Goal: Use online tool/utility

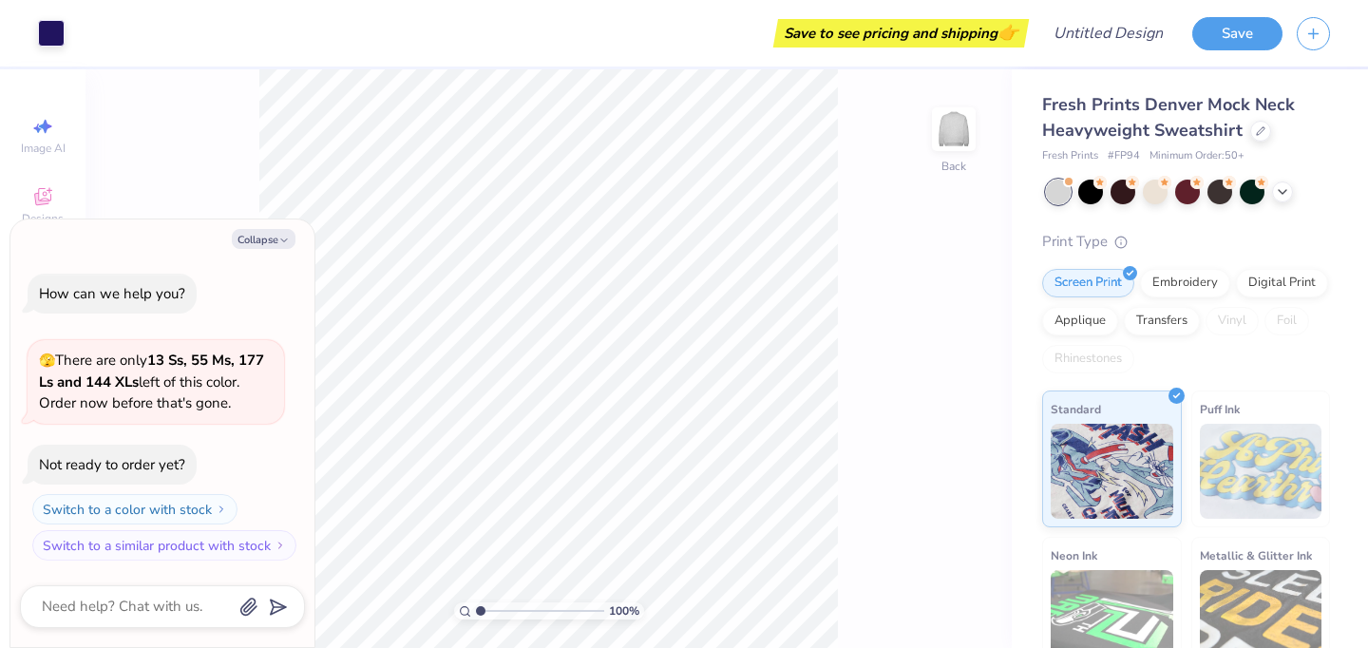
scroll to position [172, 0]
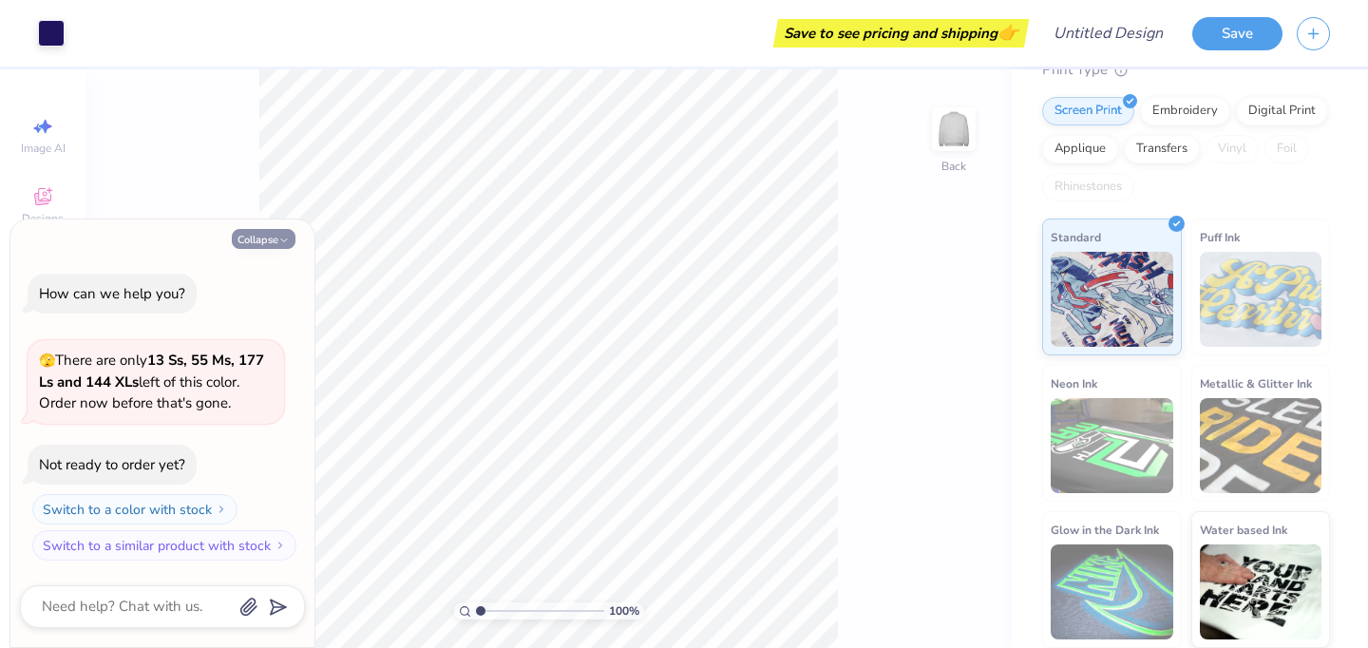
click at [277, 240] on button "Collapse" at bounding box center [264, 239] width 64 height 20
type textarea "x"
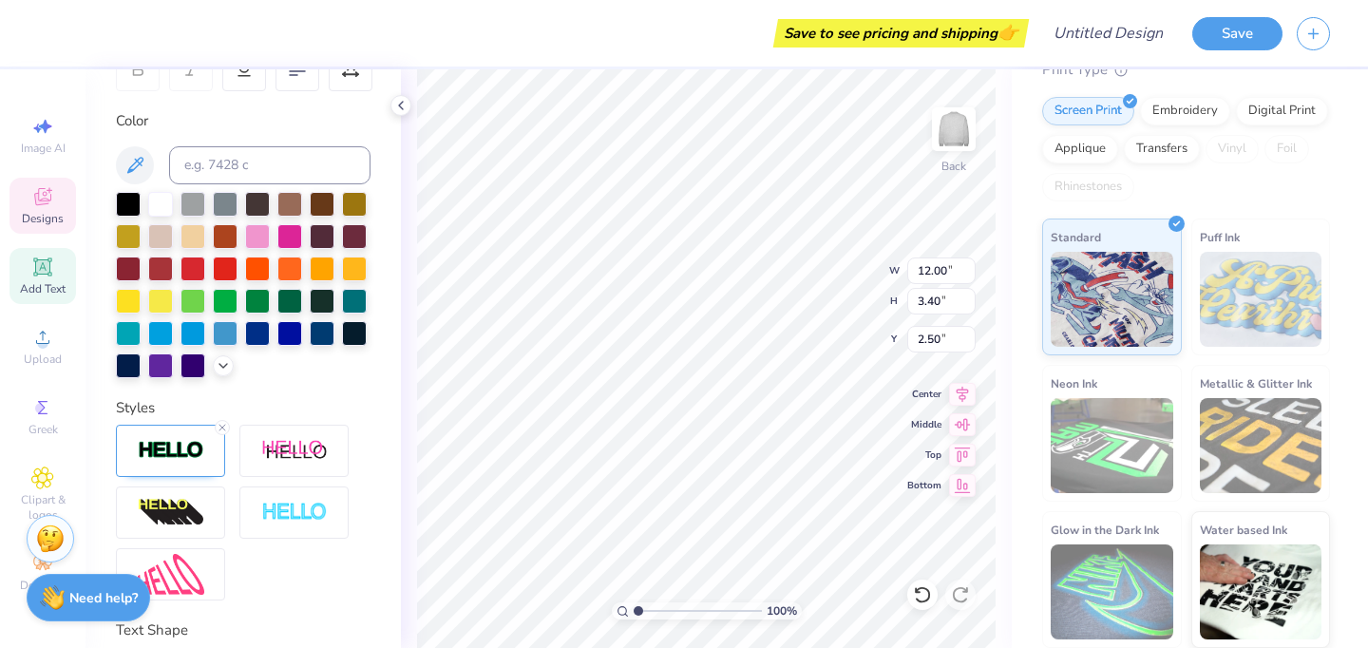
scroll to position [0, 0]
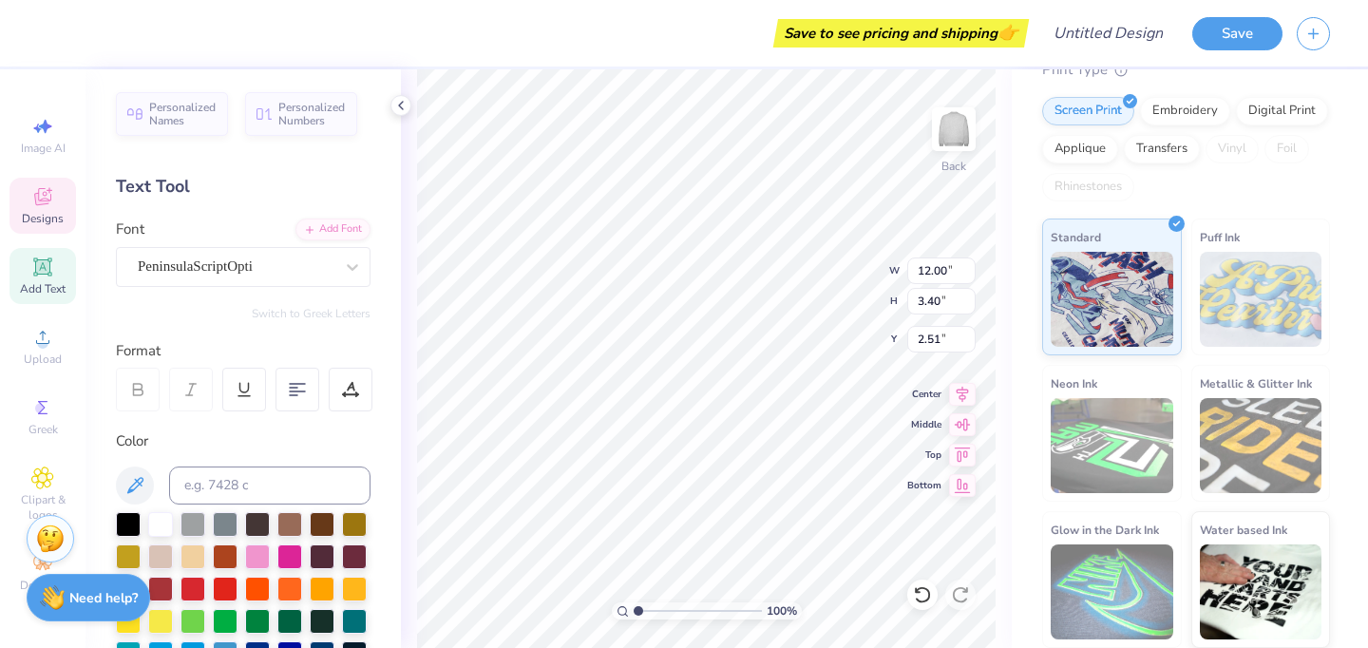
type input "2.51"
type textarea "Tru Delta"
type textarea "Tri Delta"
click at [183, 106] on span "Personalized Names" at bounding box center [182, 111] width 67 height 27
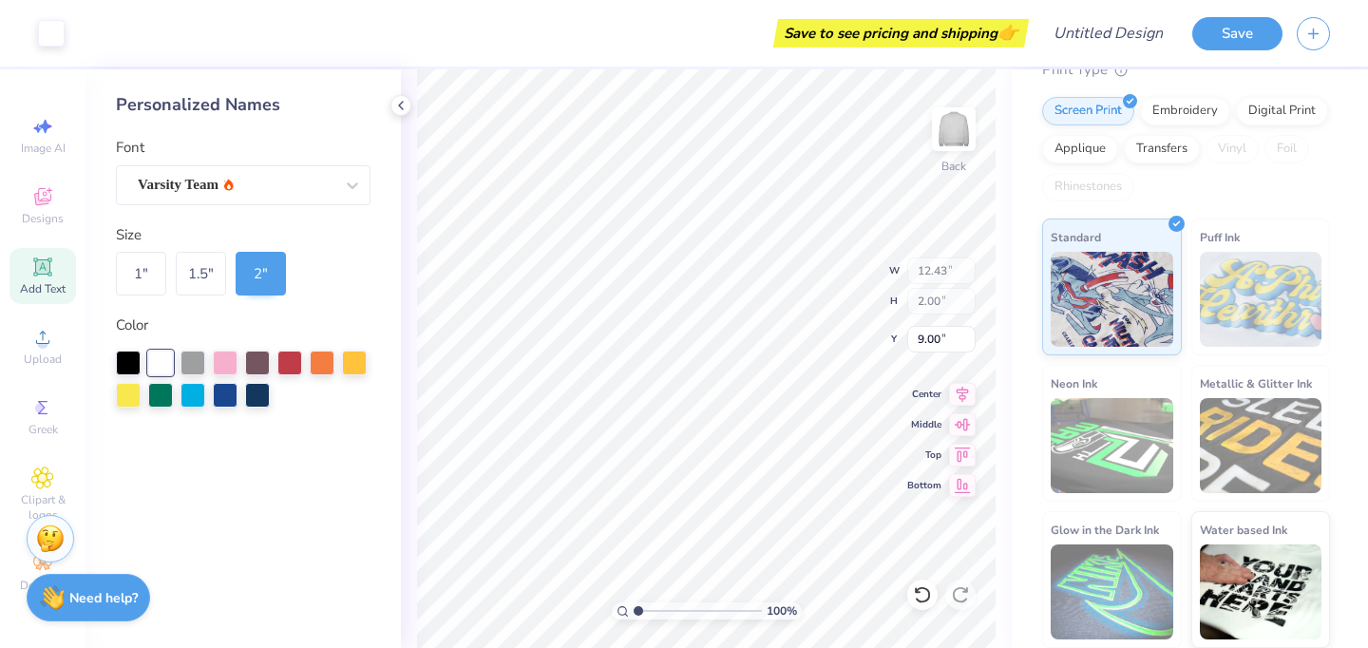
type input "12.43"
type input "2.00"
type input "9.00"
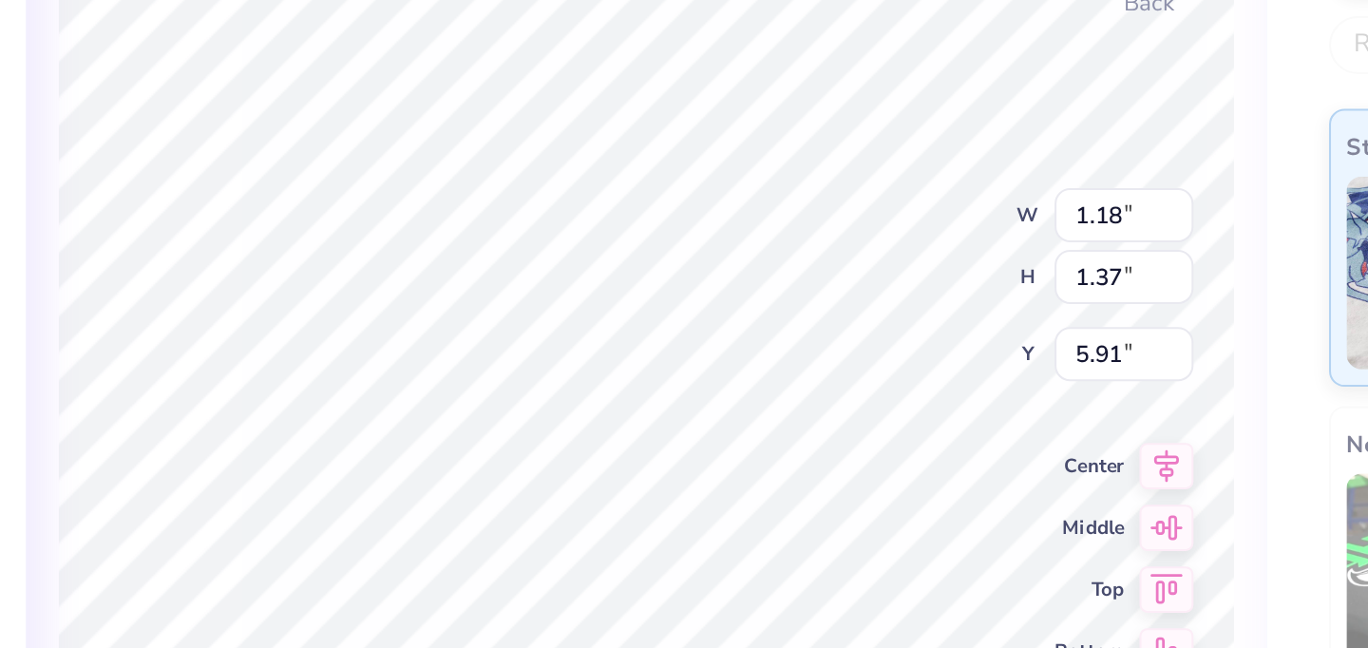
type input "2.90"
type input "3.17"
type input "4.92"
